Goal: Task Accomplishment & Management: Use online tool/utility

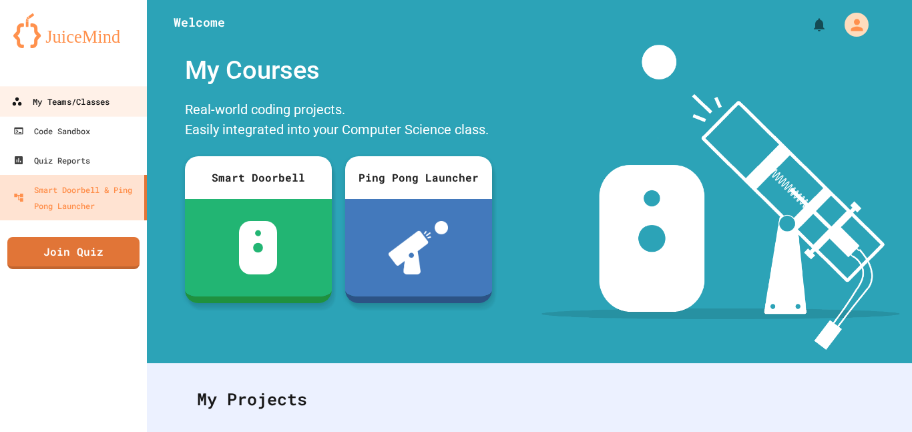
click at [81, 100] on div "My Teams/Classes" at bounding box center [60, 101] width 98 height 17
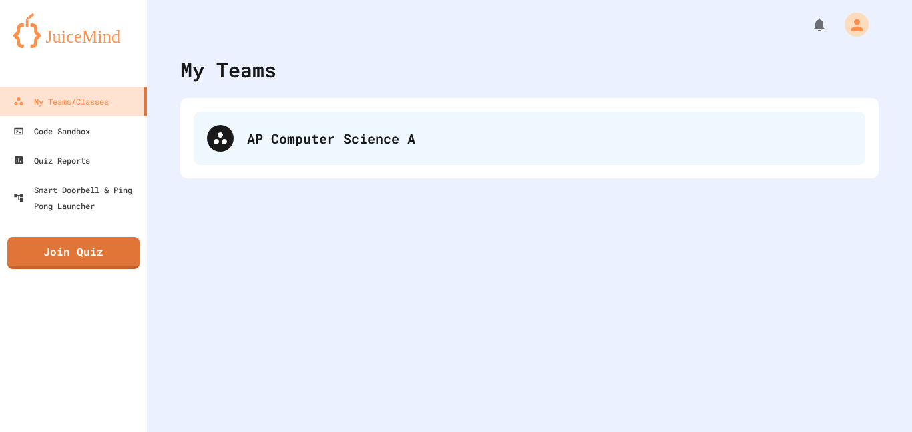
click at [399, 154] on div "AP Computer Science A" at bounding box center [530, 137] width 672 height 53
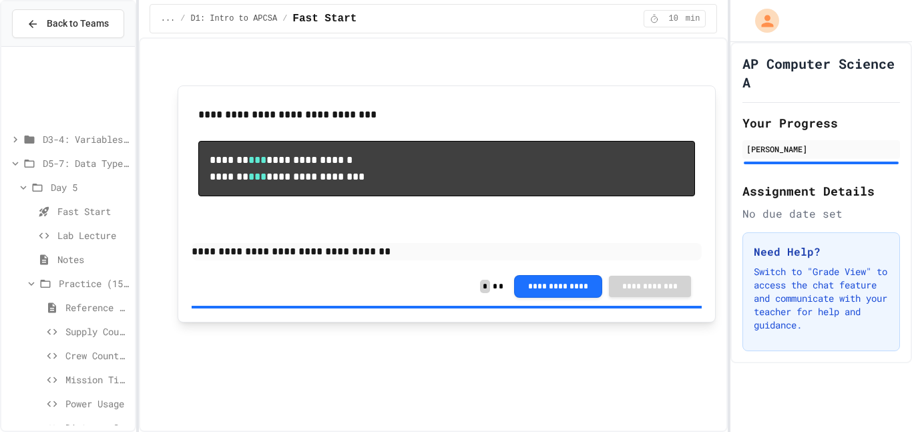
scroll to position [1031, 0]
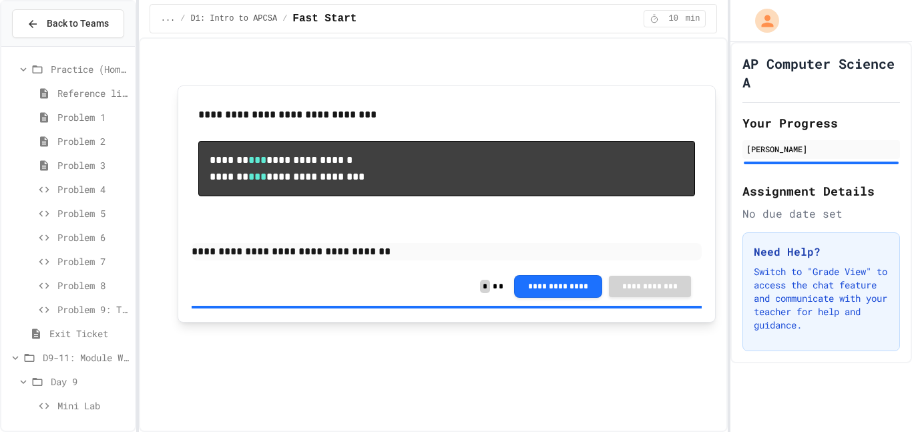
click at [69, 399] on span "Mini Lab" at bounding box center [93, 406] width 72 height 14
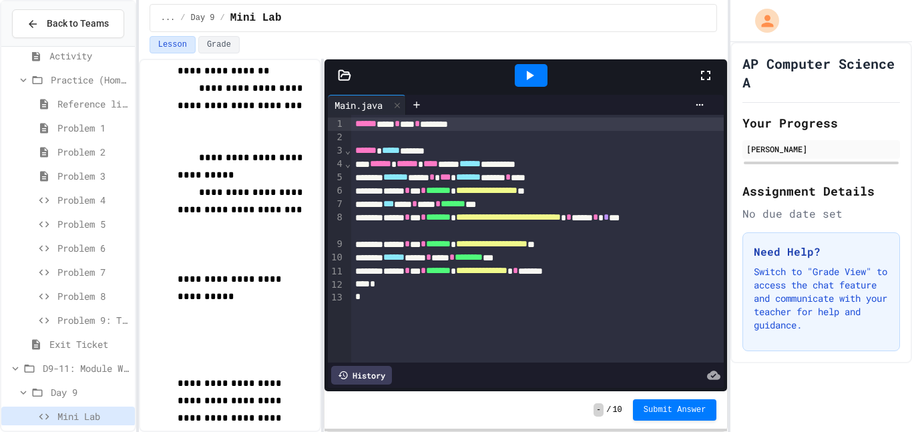
scroll to position [808, 0]
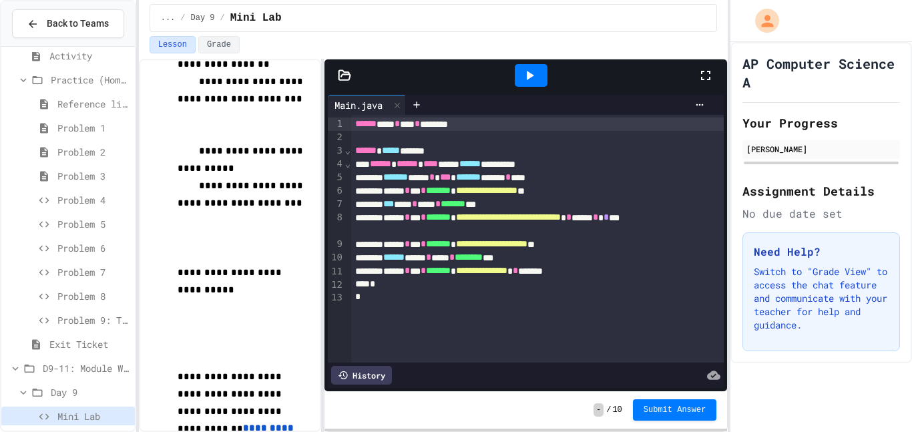
click at [524, 67] on icon at bounding box center [529, 75] width 16 height 16
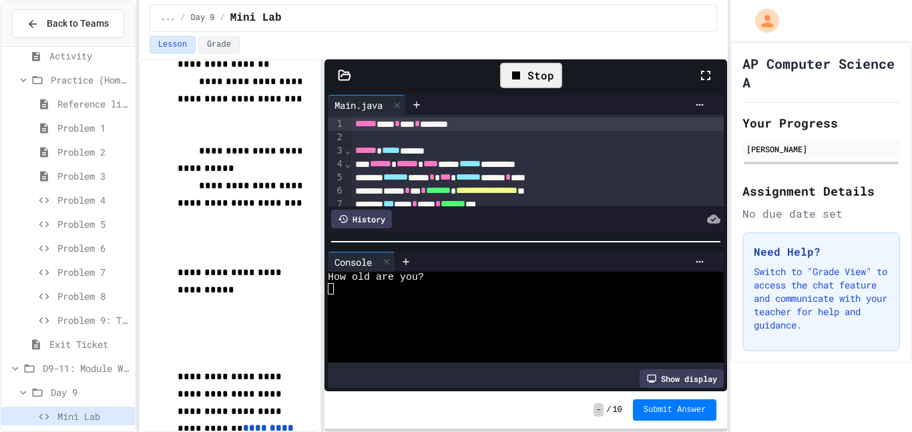
click at [405, 290] on div at bounding box center [520, 288] width 385 height 11
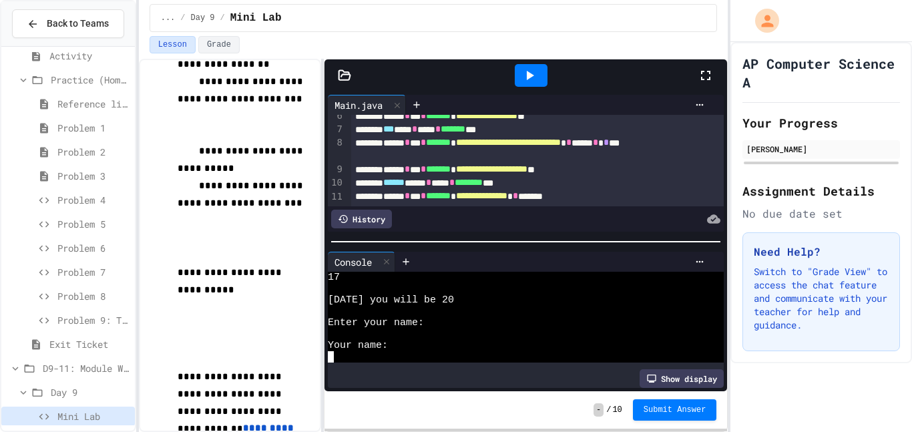
scroll to position [71, 0]
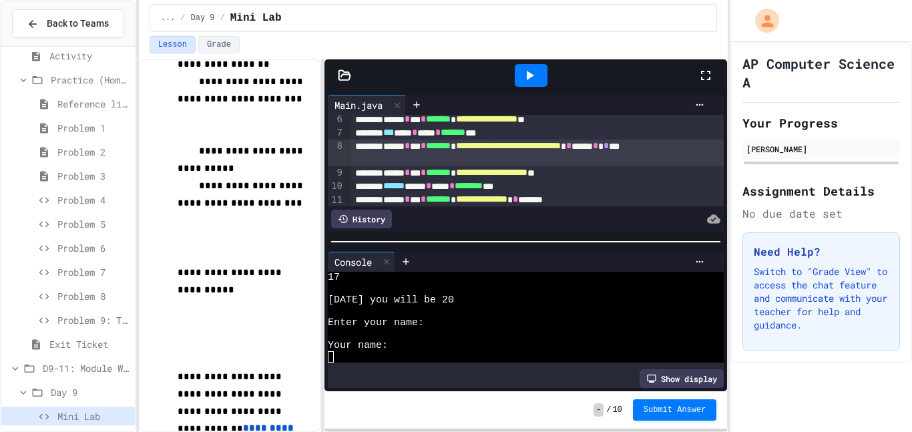
click at [422, 160] on div "**********" at bounding box center [537, 153] width 373 height 27
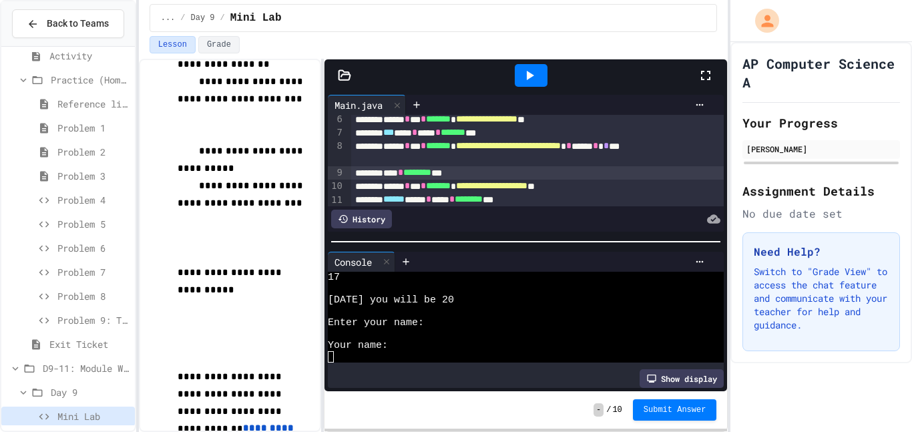
click at [526, 73] on icon at bounding box center [529, 75] width 16 height 16
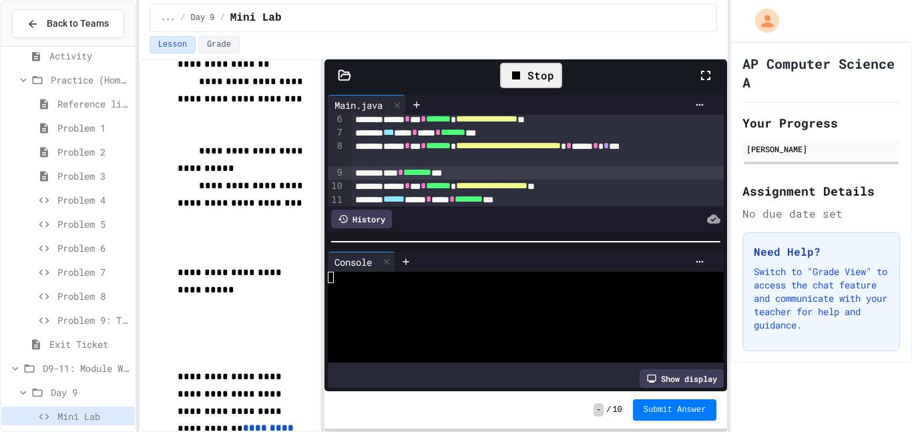
scroll to position [0, 0]
click at [456, 300] on div at bounding box center [520, 299] width 385 height 11
type textarea "*"
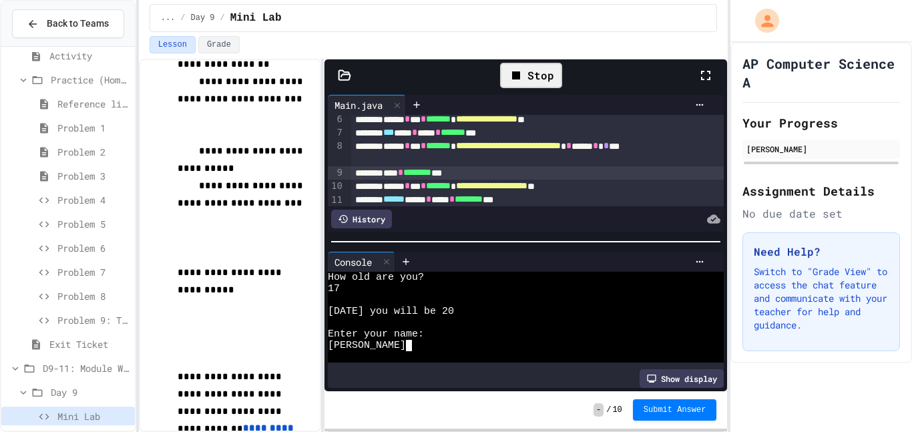
scroll to position [23, 0]
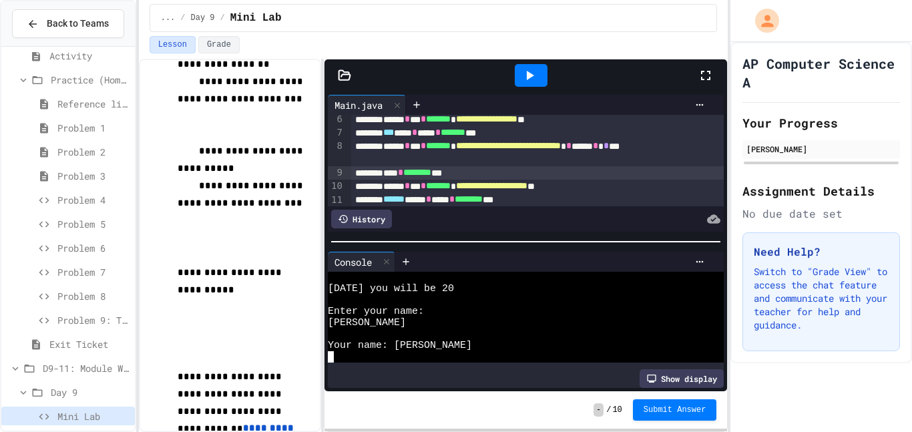
click at [537, 76] on icon at bounding box center [529, 75] width 16 height 16
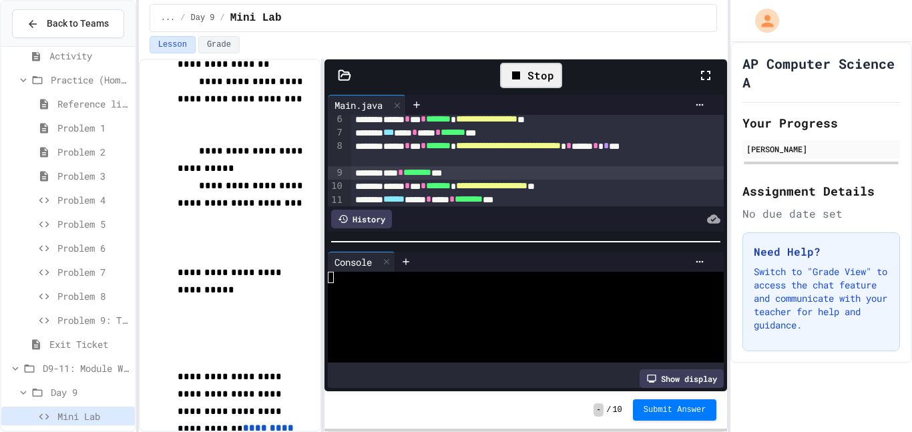
scroll to position [0, 0]
click at [390, 288] on div at bounding box center [520, 288] width 385 height 11
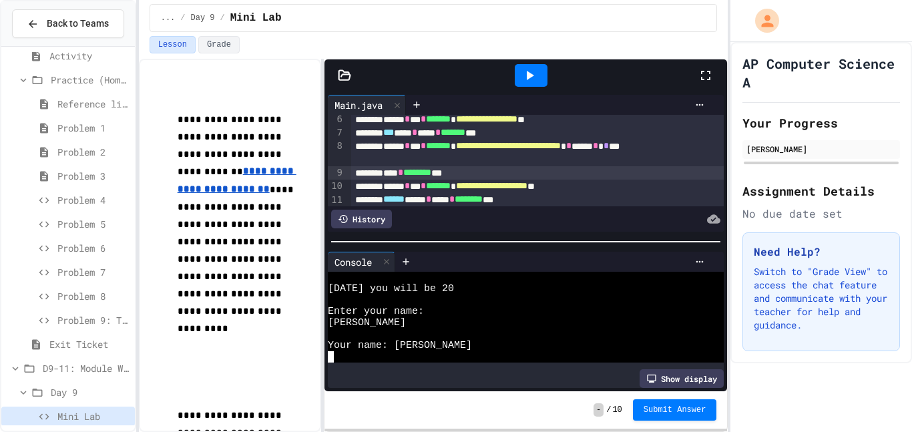
scroll to position [1031, 0]
